Goal: Task Accomplishment & Management: Manage account settings

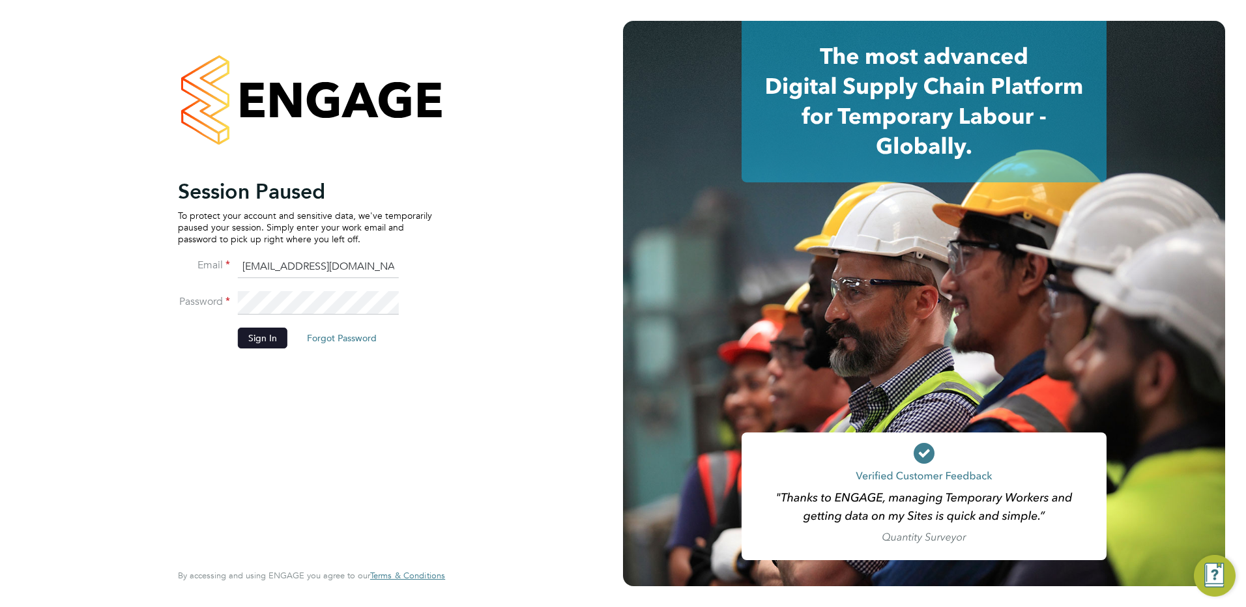
click at [276, 335] on button "Sign In" at bounding box center [263, 338] width 50 height 21
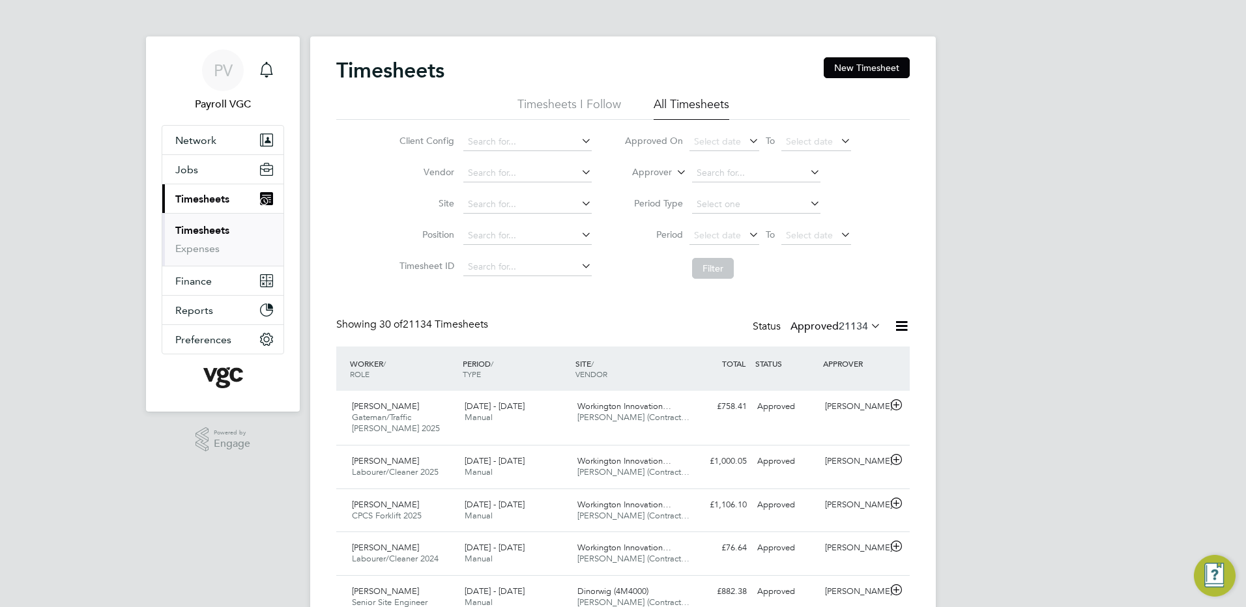
click at [893, 325] on icon at bounding box center [901, 326] width 16 height 16
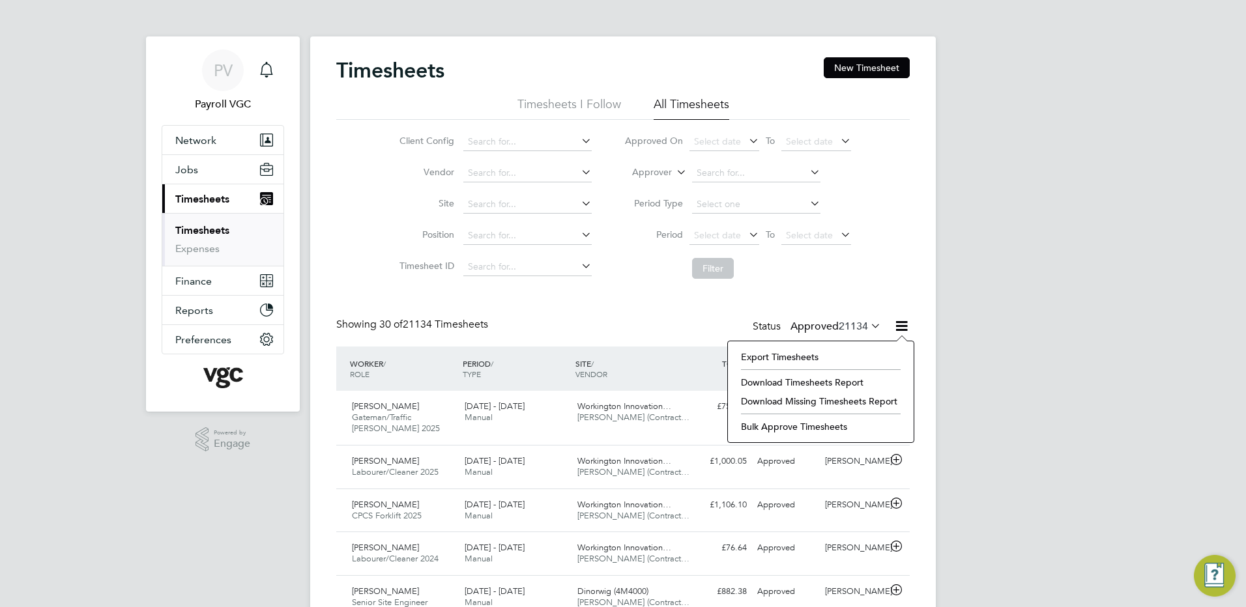
click at [801, 361] on li "Export Timesheets" at bounding box center [820, 357] width 173 height 18
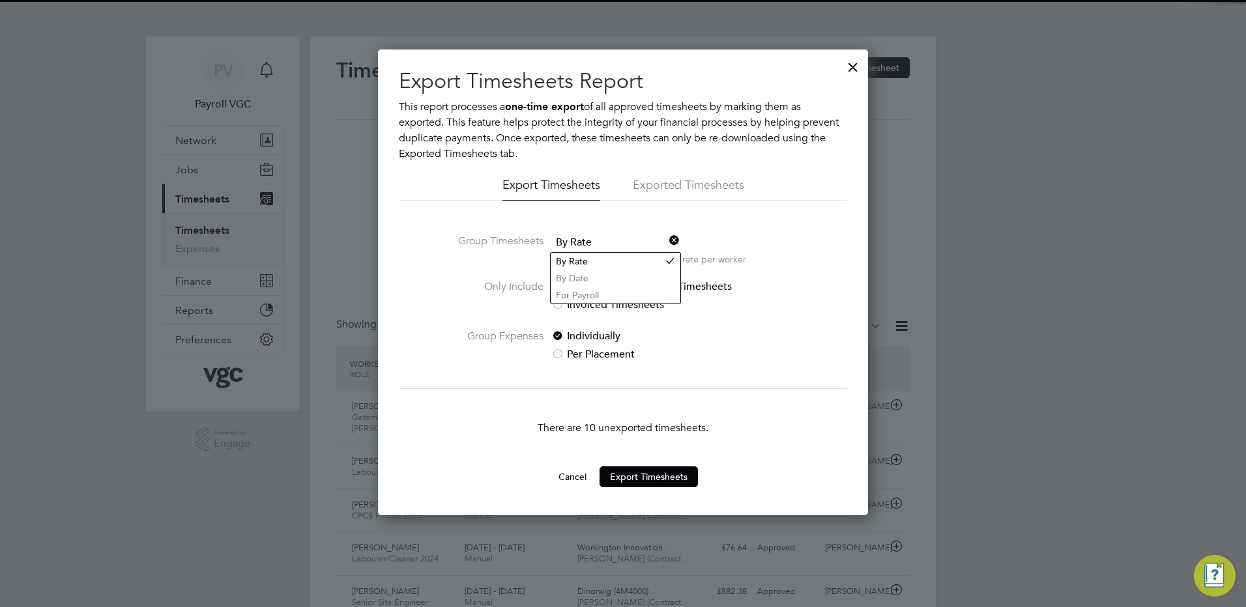
click at [586, 244] on span "By Rate" at bounding box center [615, 243] width 128 height 20
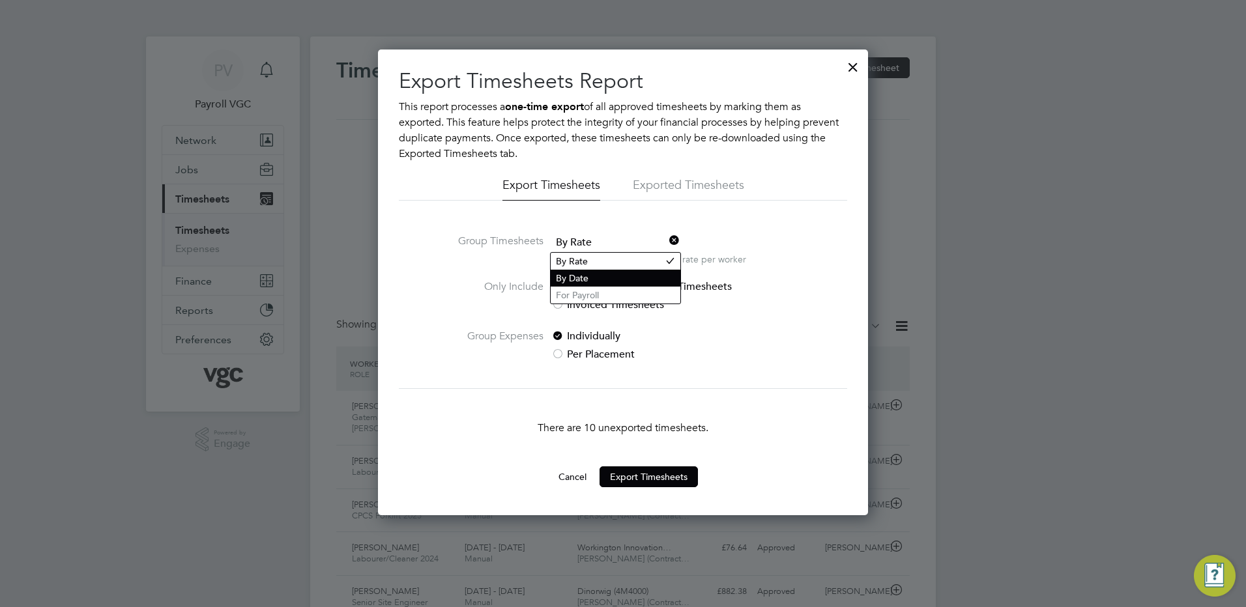
click at [584, 281] on li "By Date" at bounding box center [616, 278] width 130 height 17
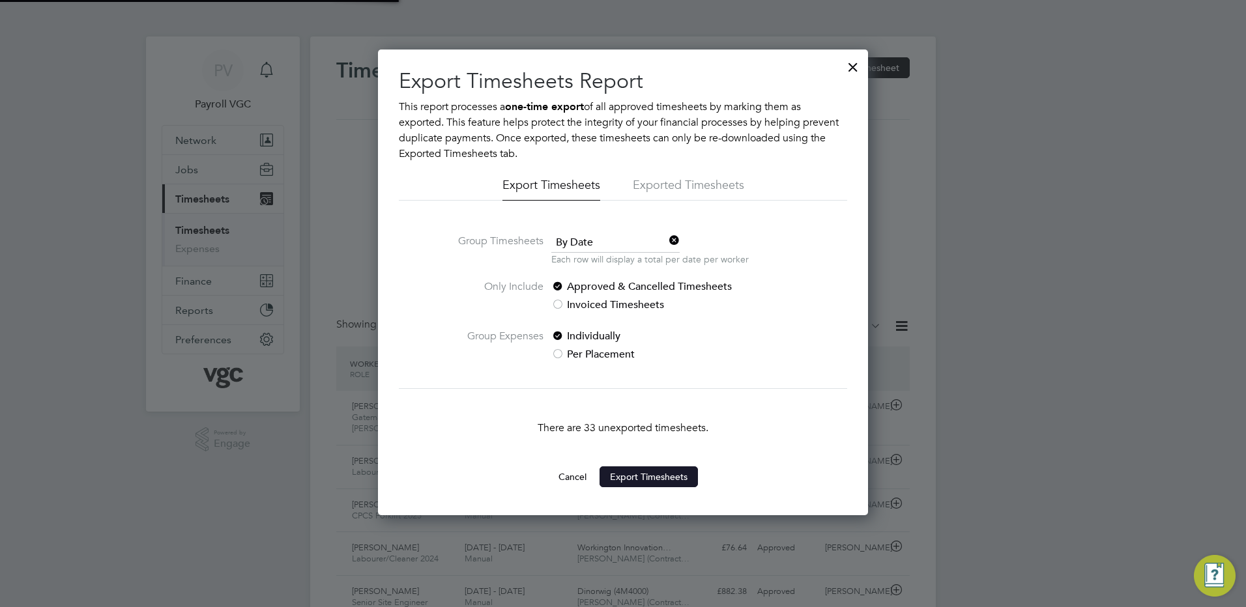
click at [648, 474] on button "Export Timesheets" at bounding box center [648, 476] width 98 height 21
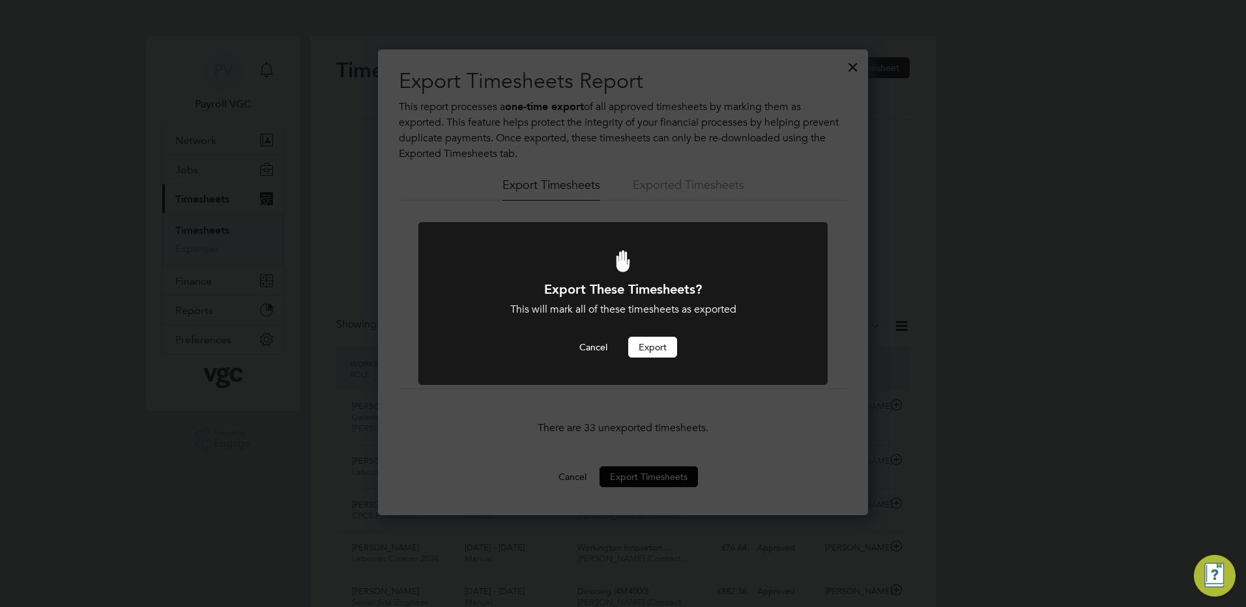
click at [663, 349] on button "Export" at bounding box center [652, 347] width 49 height 21
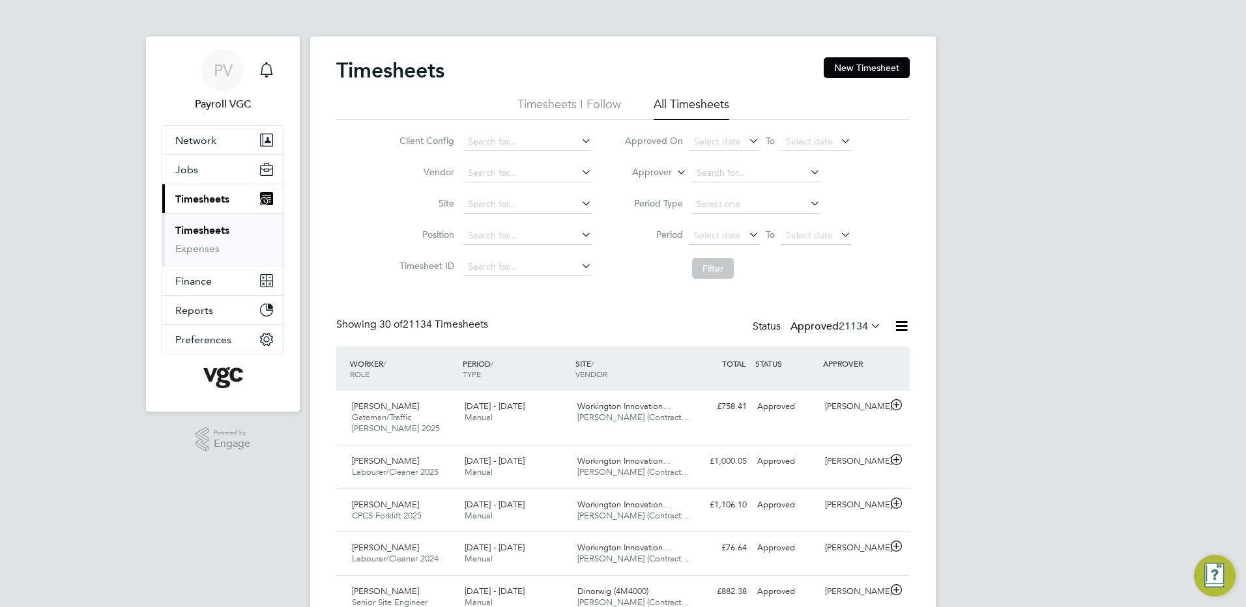
scroll to position [33, 113]
click at [665, 175] on label "Approver" at bounding box center [642, 172] width 59 height 13
click at [641, 184] on li "Worker" at bounding box center [639, 187] width 65 height 17
click at [750, 163] on li "Worker" at bounding box center [737, 173] width 259 height 31
click at [734, 173] on input at bounding box center [756, 173] width 128 height 18
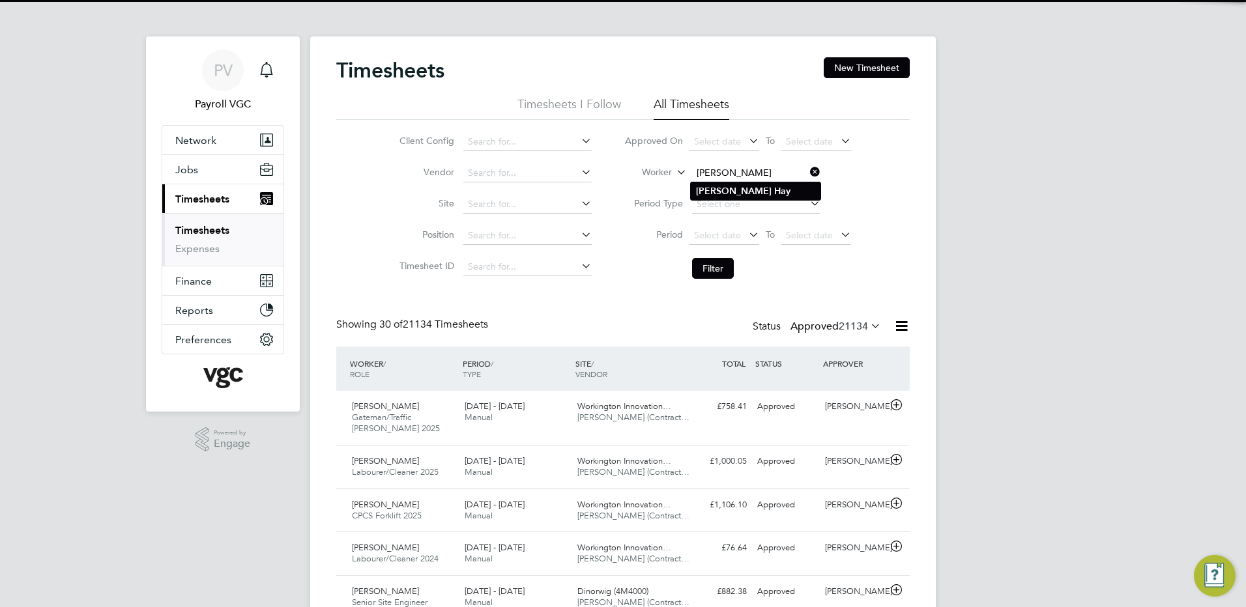
click at [774, 188] on b "Hay" at bounding box center [782, 191] width 16 height 11
type input "Alan Hay"
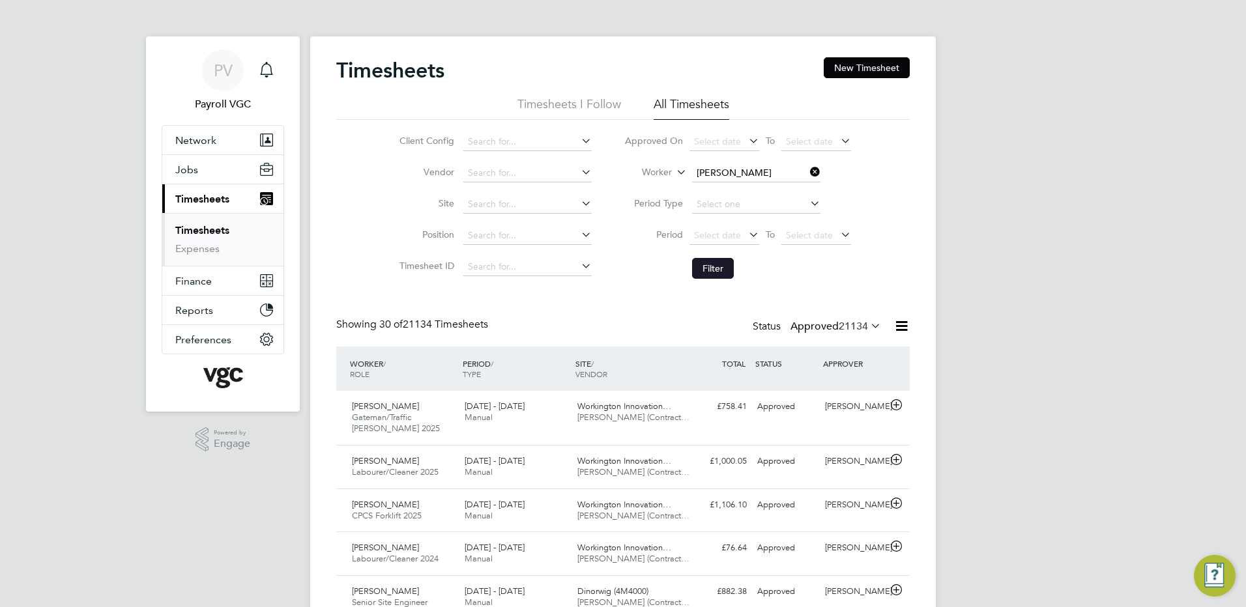
click at [716, 263] on button "Filter" at bounding box center [713, 268] width 42 height 21
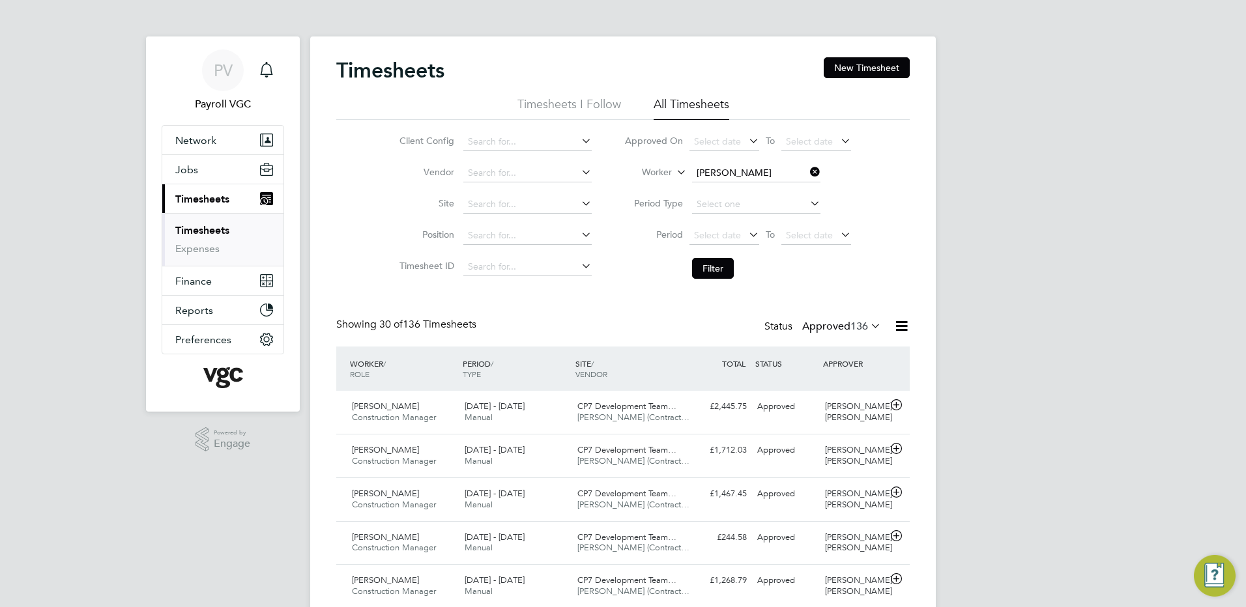
click at [839, 328] on label "Approved 136" at bounding box center [841, 326] width 79 height 13
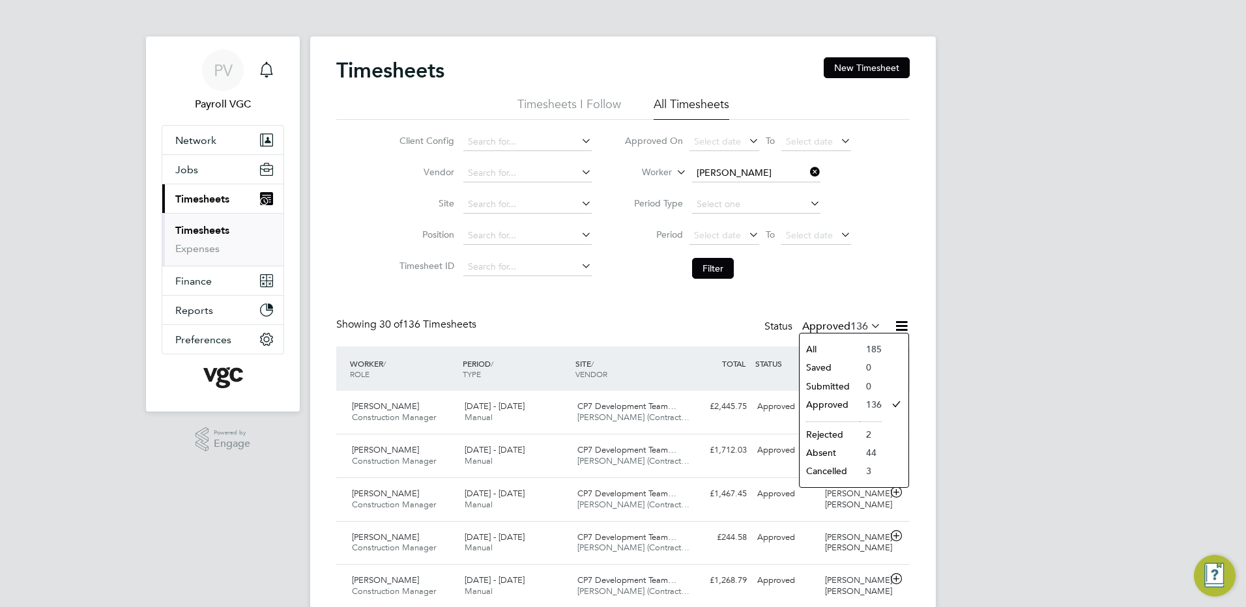
click at [848, 386] on li "Submitted" at bounding box center [829, 386] width 60 height 18
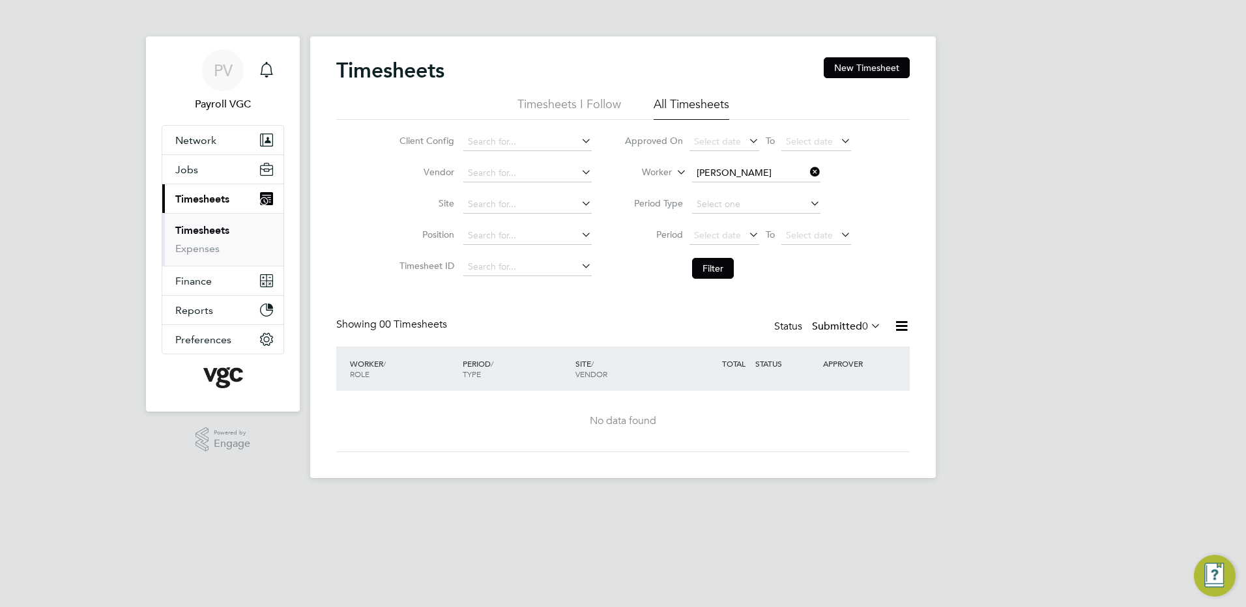
click at [814, 326] on label "Submitted 0" at bounding box center [846, 326] width 69 height 13
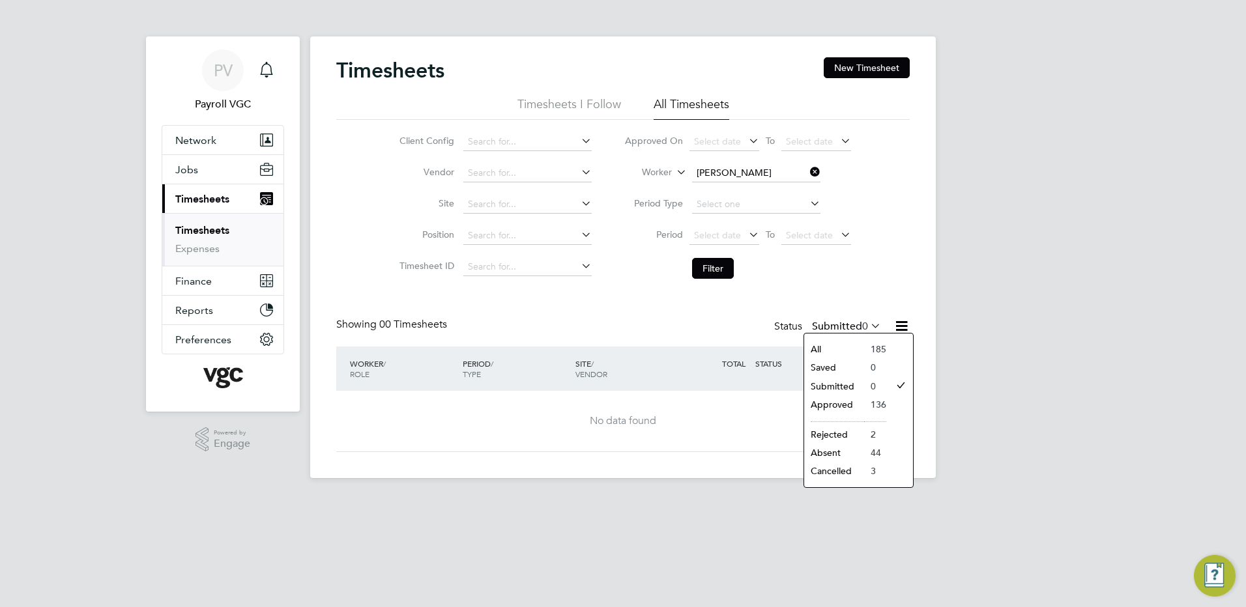
click at [840, 434] on li "Rejected" at bounding box center [834, 434] width 60 height 18
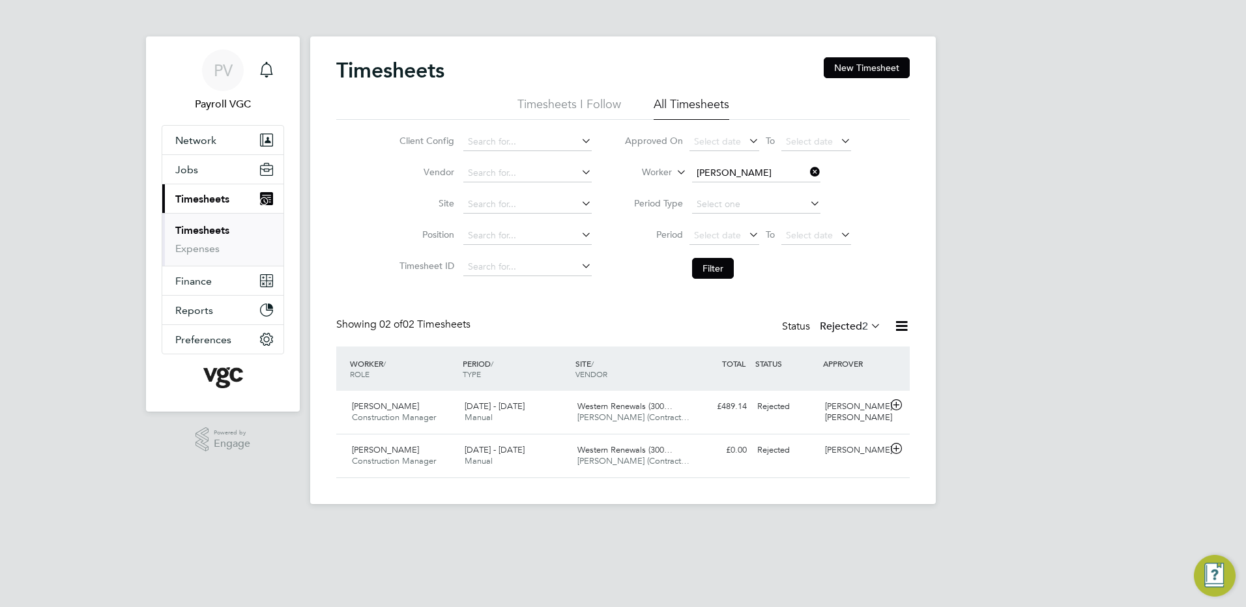
click at [855, 330] on label "Rejected 2" at bounding box center [850, 326] width 61 height 13
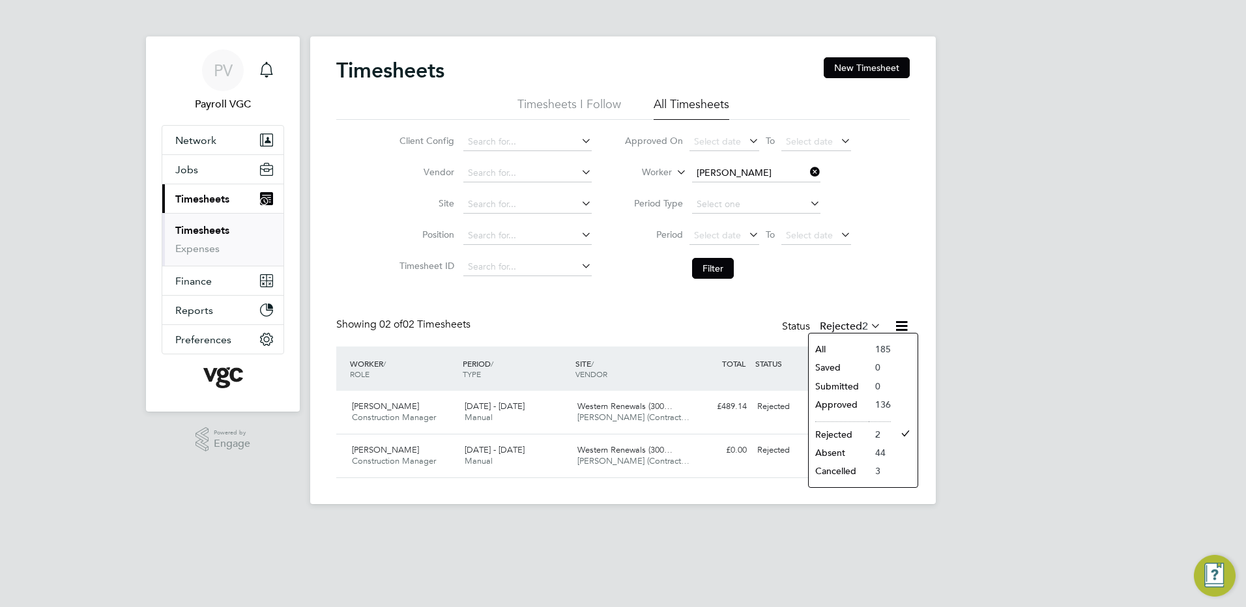
click at [852, 473] on li "Cancelled" at bounding box center [839, 471] width 60 height 18
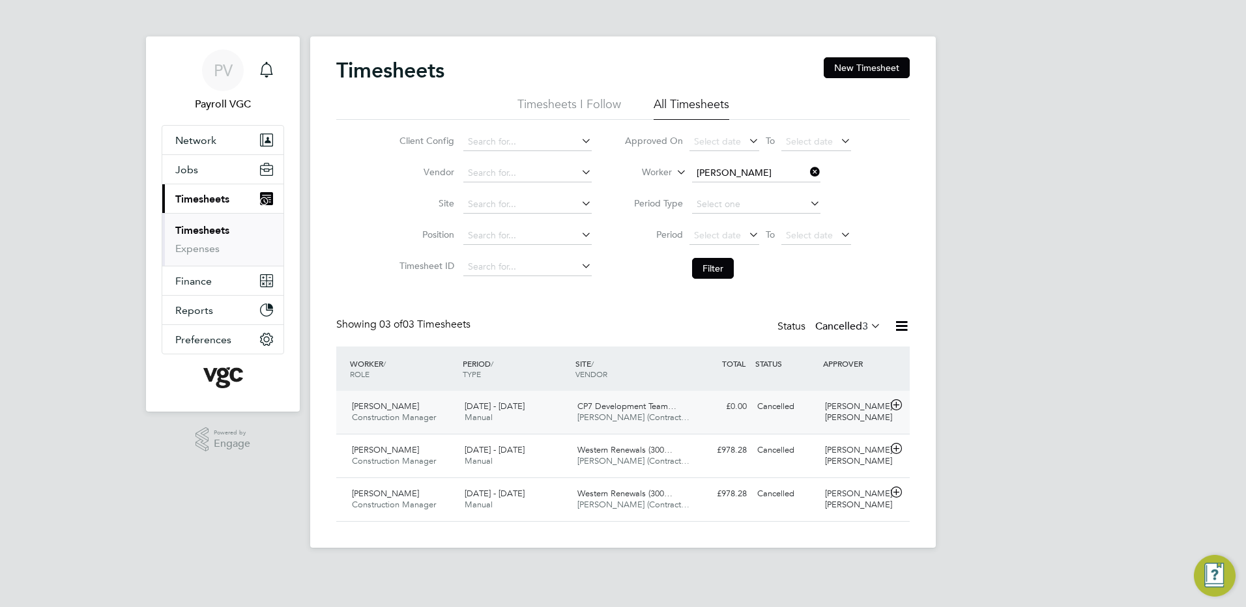
click at [670, 415] on span "V.G.Clements (Contract…" at bounding box center [633, 417] width 112 height 11
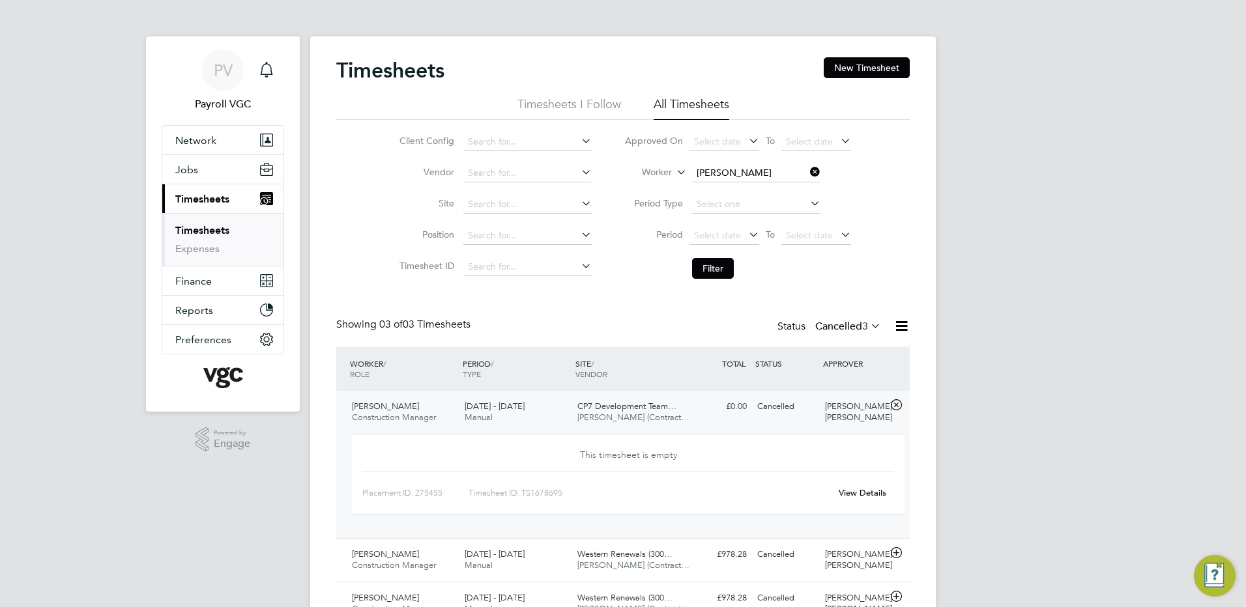
click at [670, 415] on span "V.G.Clements (Contract…" at bounding box center [633, 417] width 112 height 11
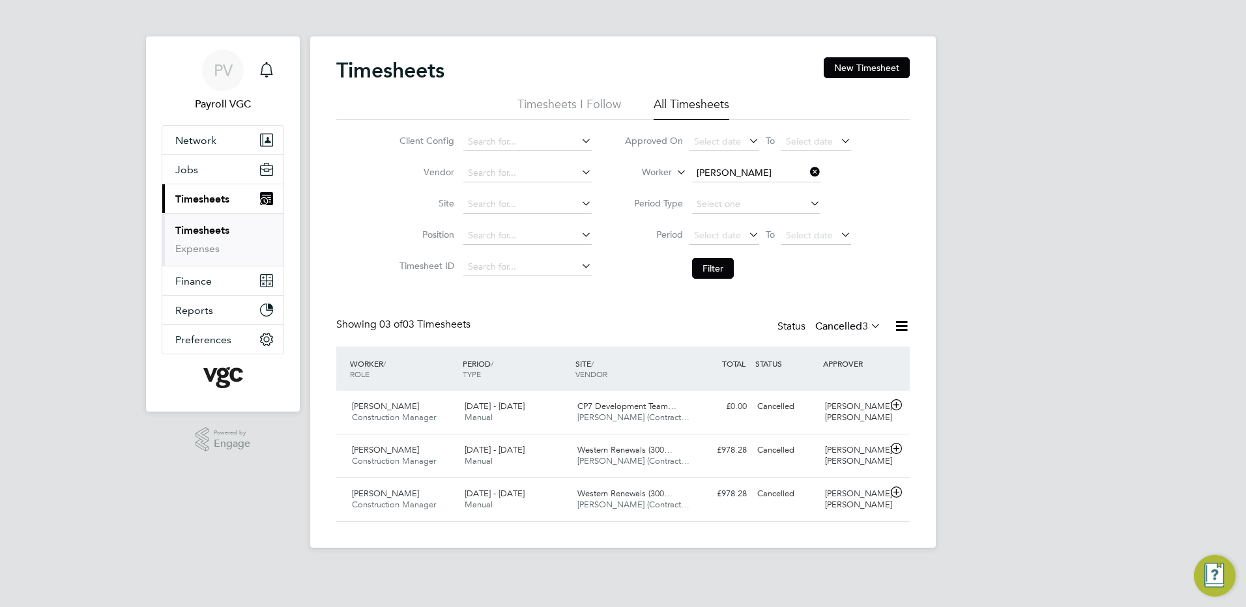
click at [824, 330] on label "Cancelled 3" at bounding box center [848, 326] width 66 height 13
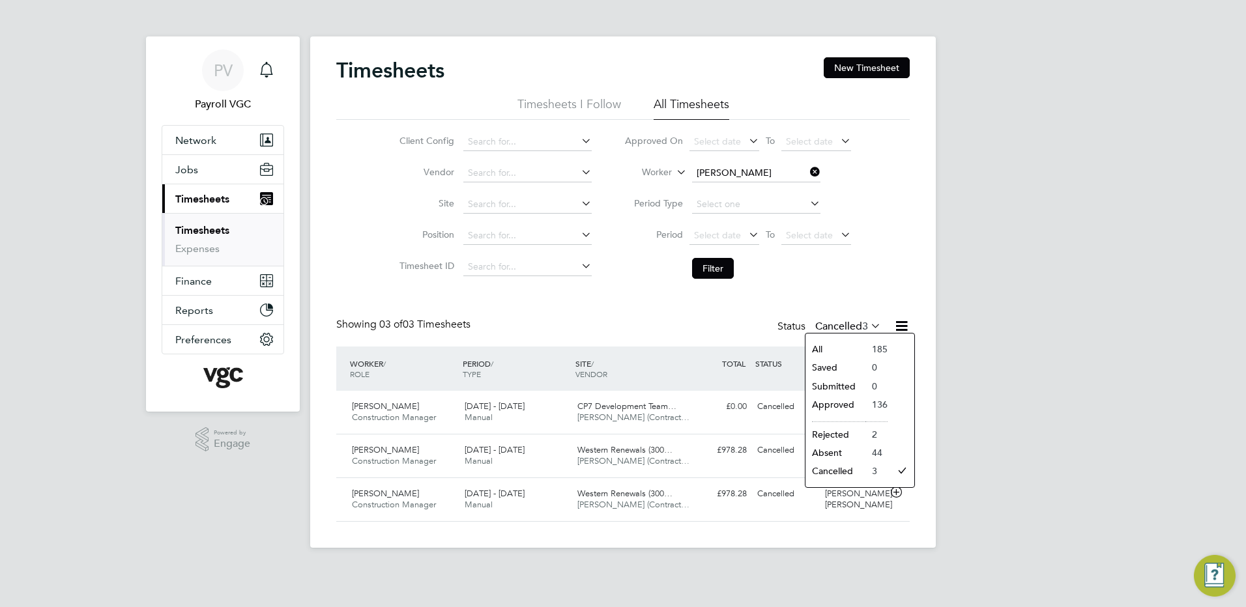
click at [842, 477] on li "Cancelled" at bounding box center [835, 471] width 60 height 18
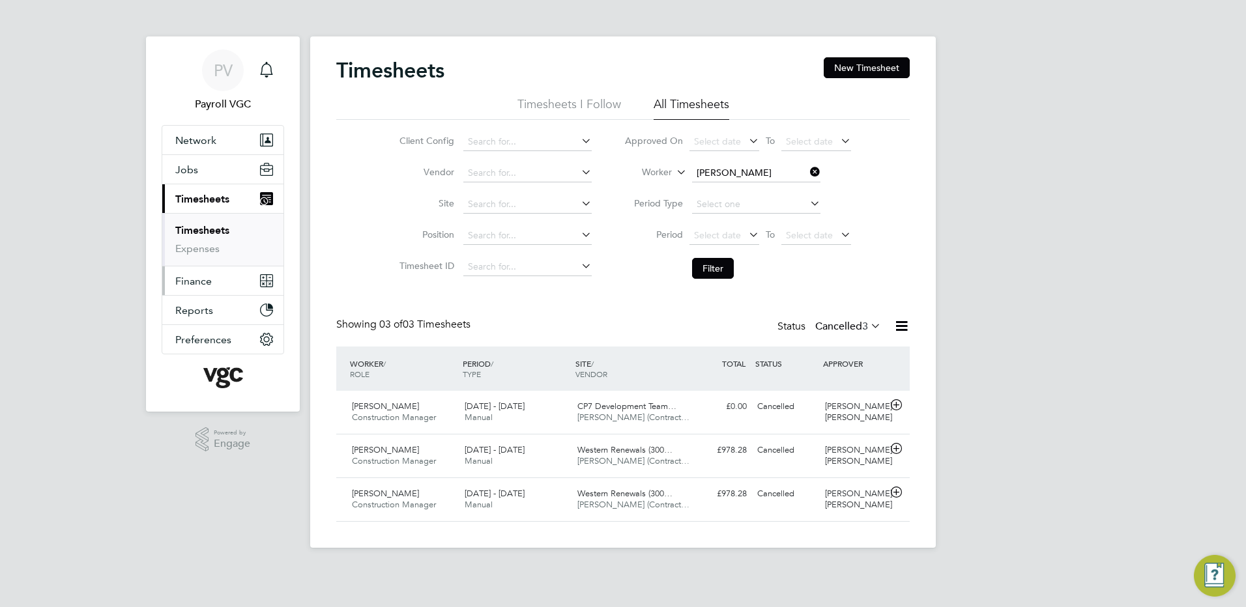
click at [189, 284] on span "Finance" at bounding box center [193, 281] width 36 height 12
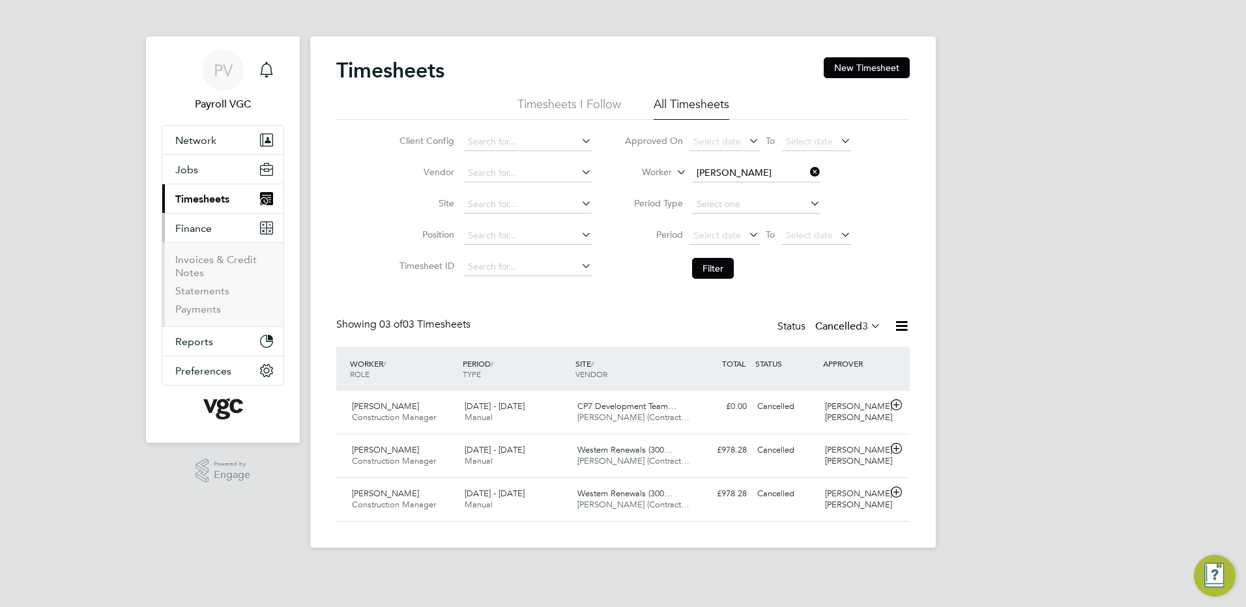
click at [192, 201] on span "Timesheets" at bounding box center [202, 199] width 54 height 12
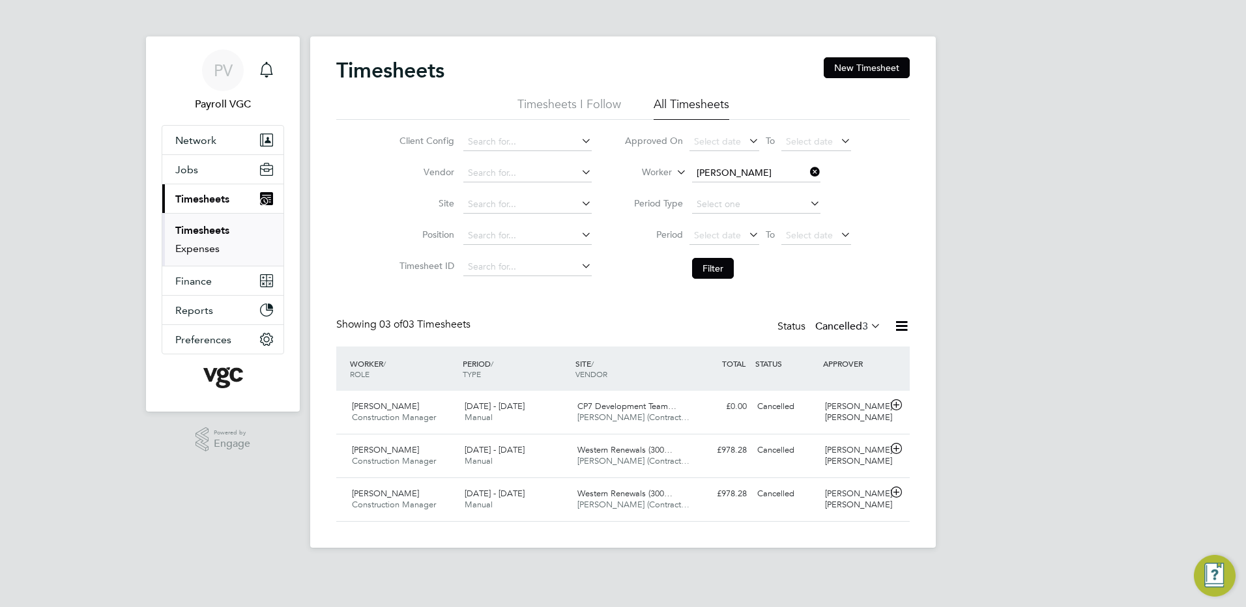
click at [192, 247] on link "Expenses" at bounding box center [197, 248] width 44 height 12
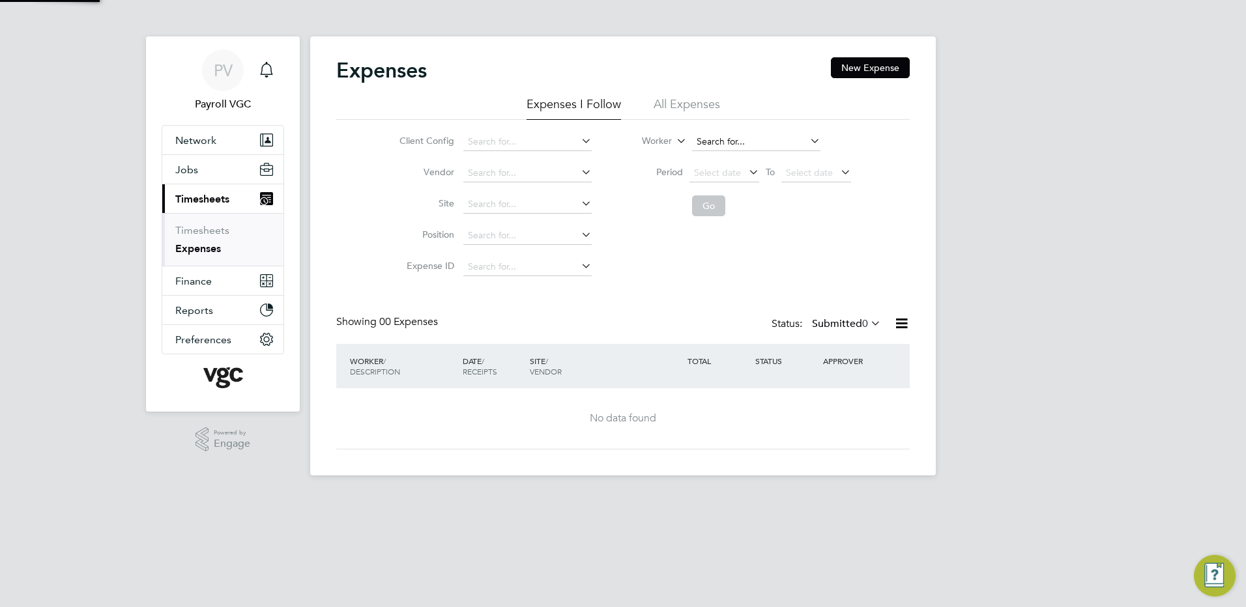
click at [709, 141] on input at bounding box center [756, 142] width 128 height 18
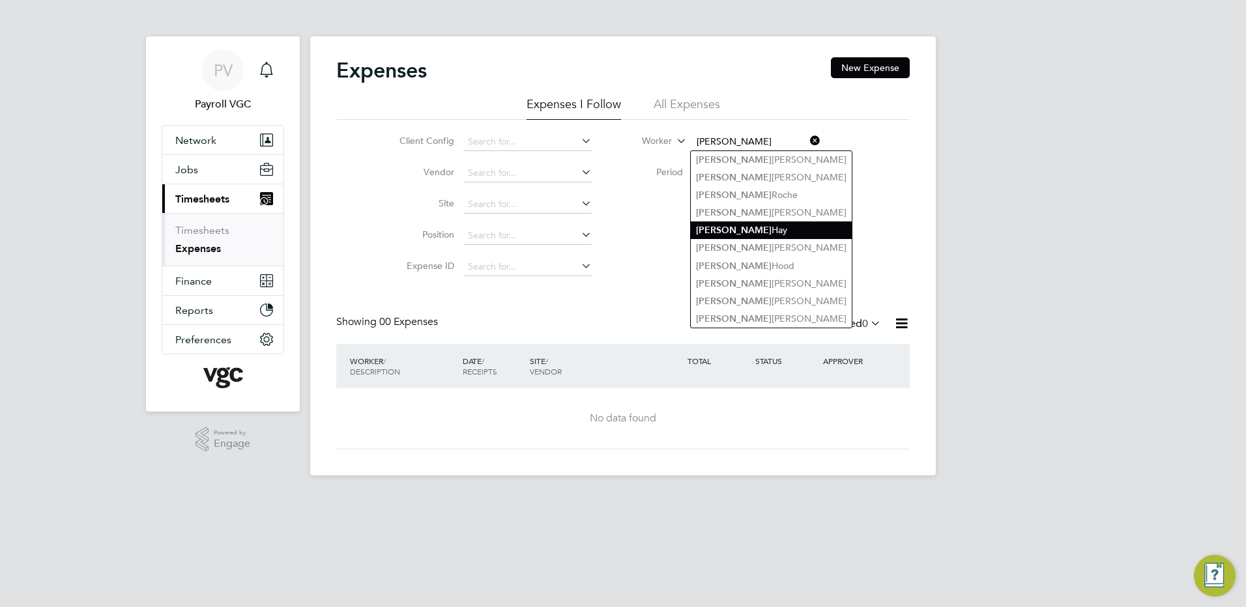
click at [719, 226] on li "Alan Hay" at bounding box center [771, 231] width 161 height 18
type input "Alan Hay"
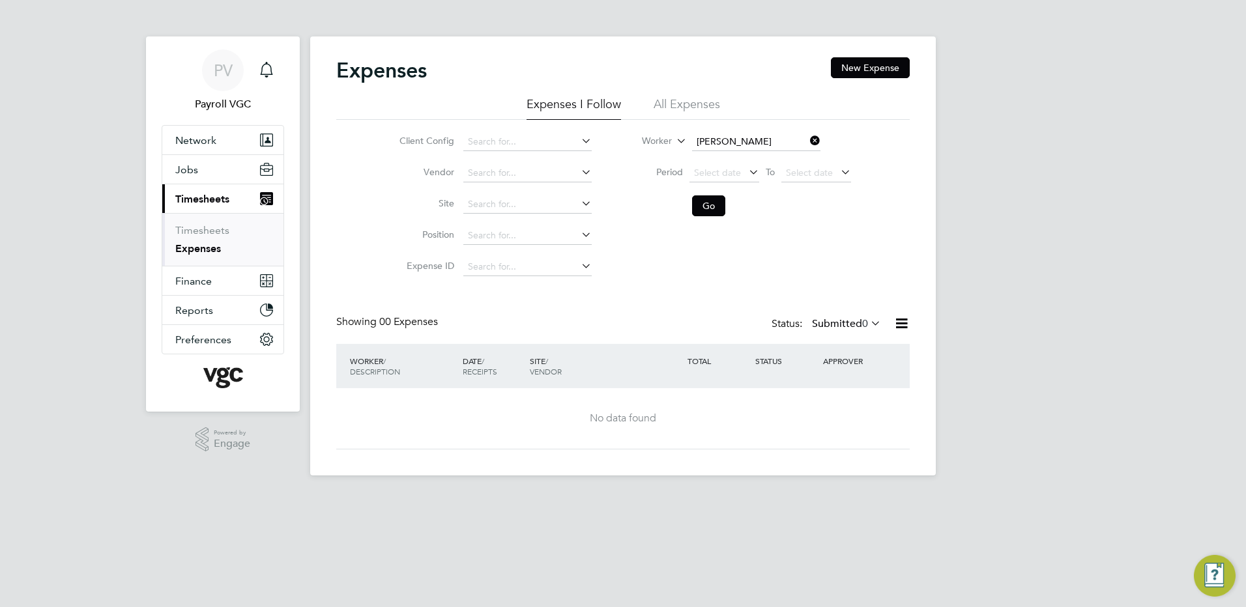
click at [857, 326] on label "Submitted 0" at bounding box center [846, 323] width 69 height 13
click at [848, 345] on li "All" at bounding box center [844, 346] width 60 height 18
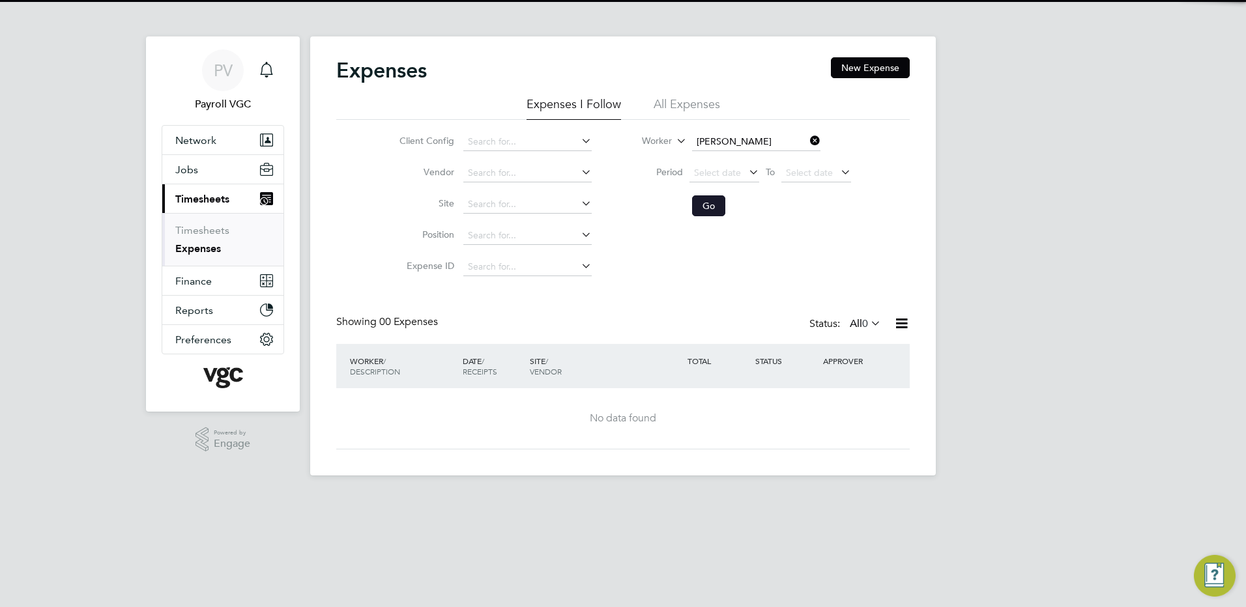
click at [705, 201] on button "Go" at bounding box center [708, 205] width 33 height 21
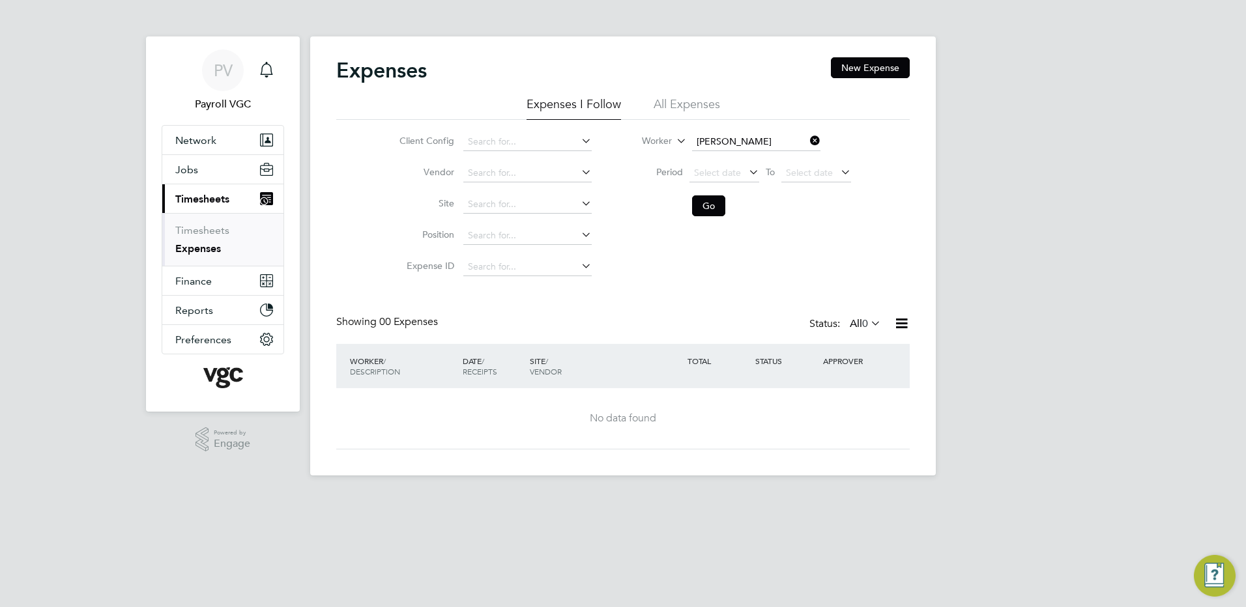
click at [675, 105] on li "All Expenses" at bounding box center [686, 107] width 66 height 23
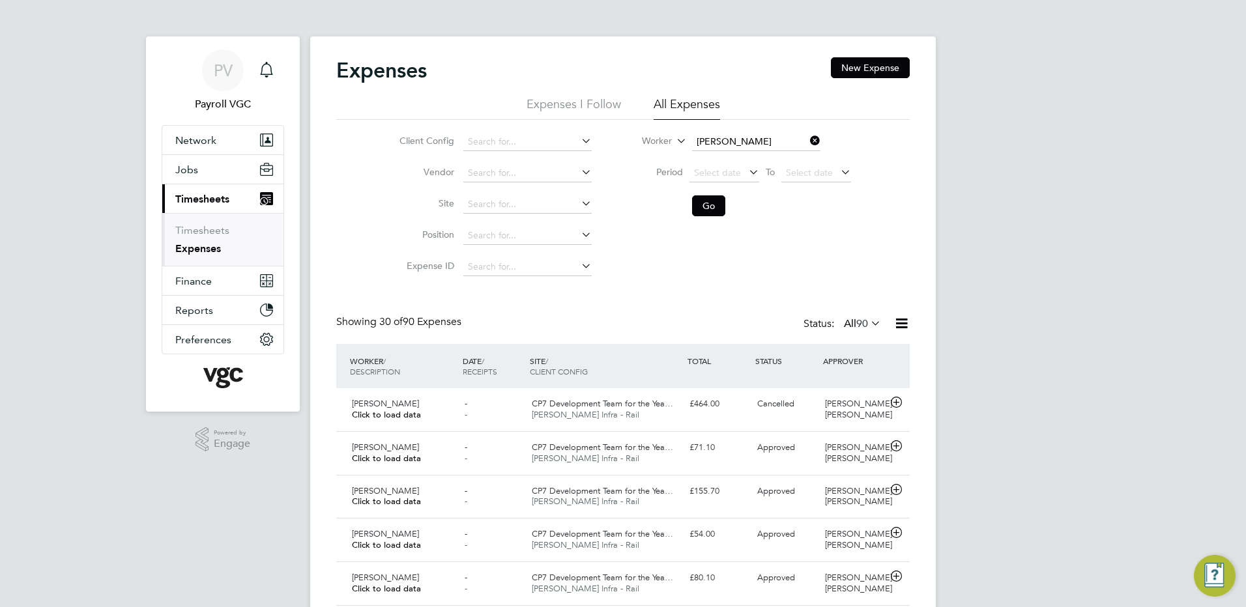
click at [868, 322] on icon at bounding box center [868, 323] width 0 height 18
click at [866, 447] on li "Cancelled" at bounding box center [855, 450] width 60 height 18
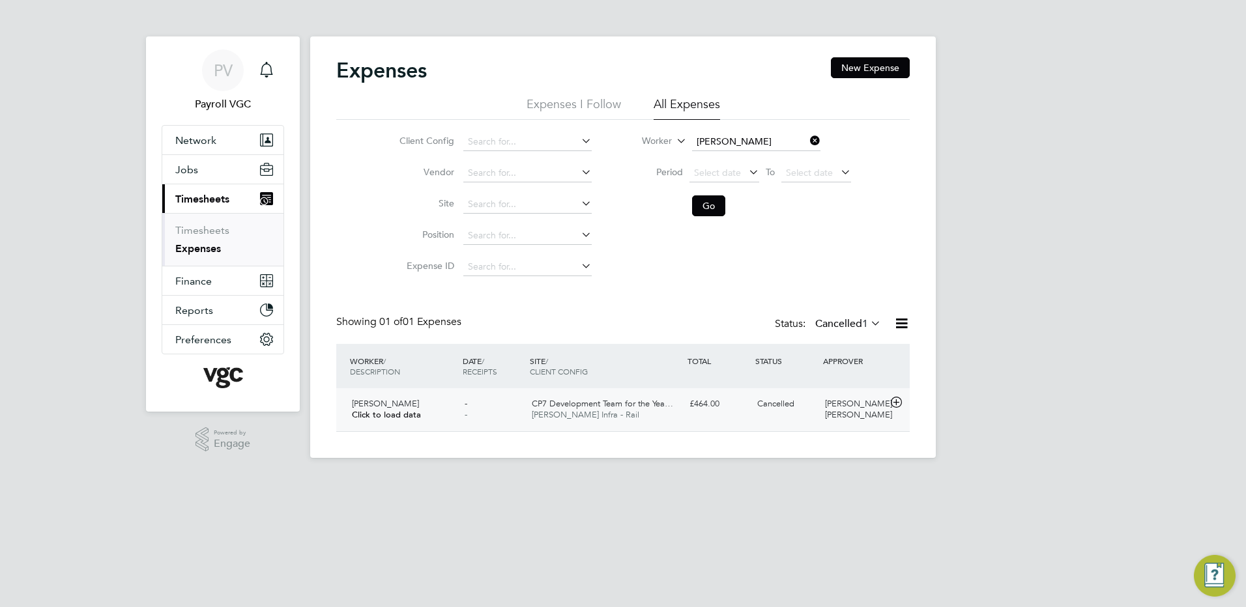
click at [806, 409] on div "Cancelled" at bounding box center [786, 405] width 68 height 22
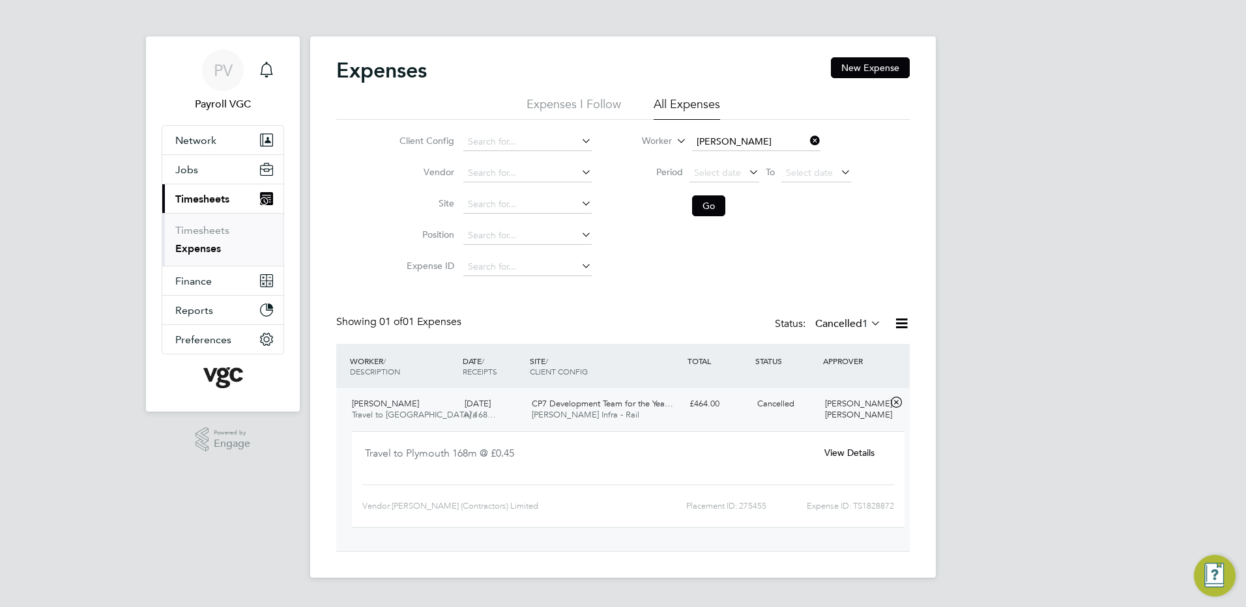
click at [844, 446] on div "View Details" at bounding box center [849, 453] width 84 height 22
click at [848, 449] on span "View Details" at bounding box center [849, 453] width 50 height 12
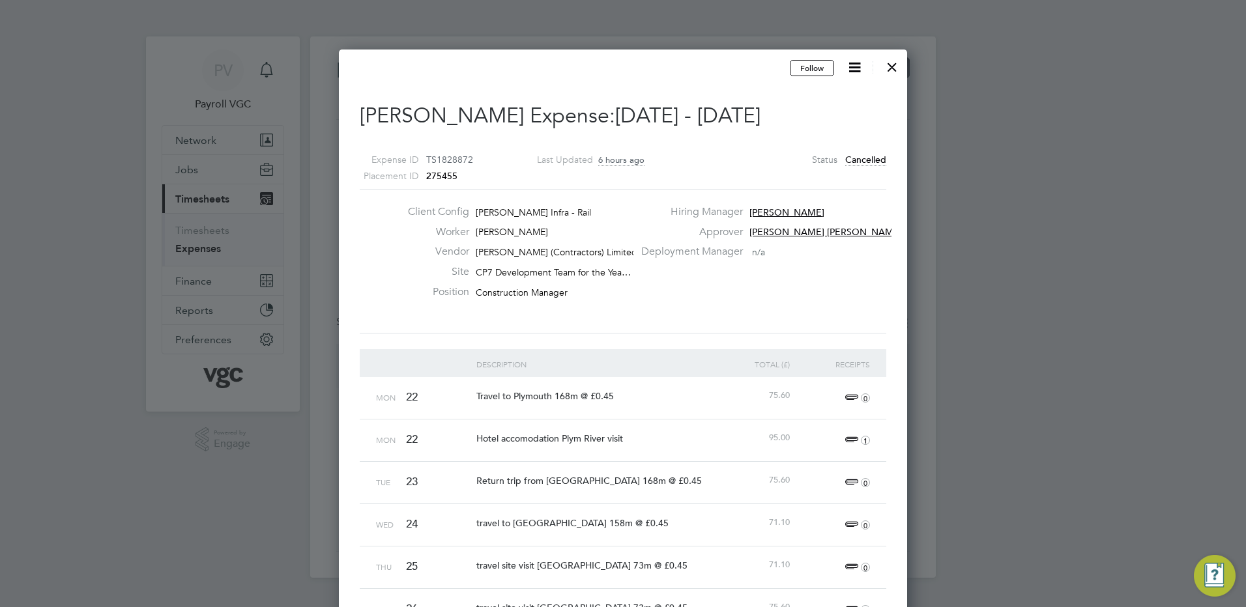
click at [891, 61] on div at bounding box center [891, 63] width 23 height 23
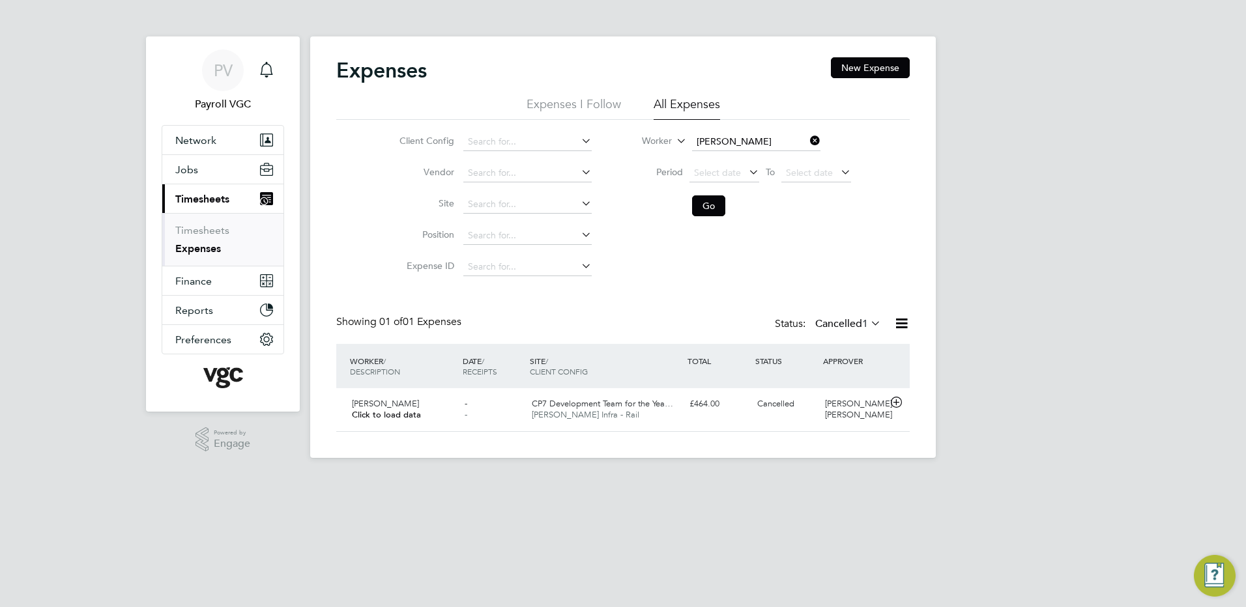
click at [835, 326] on label "Cancelled 1" at bounding box center [848, 323] width 66 height 13
click at [846, 401] on li "Approved" at bounding box center [841, 402] width 60 height 18
